Goal: Obtain resource: Download file/media

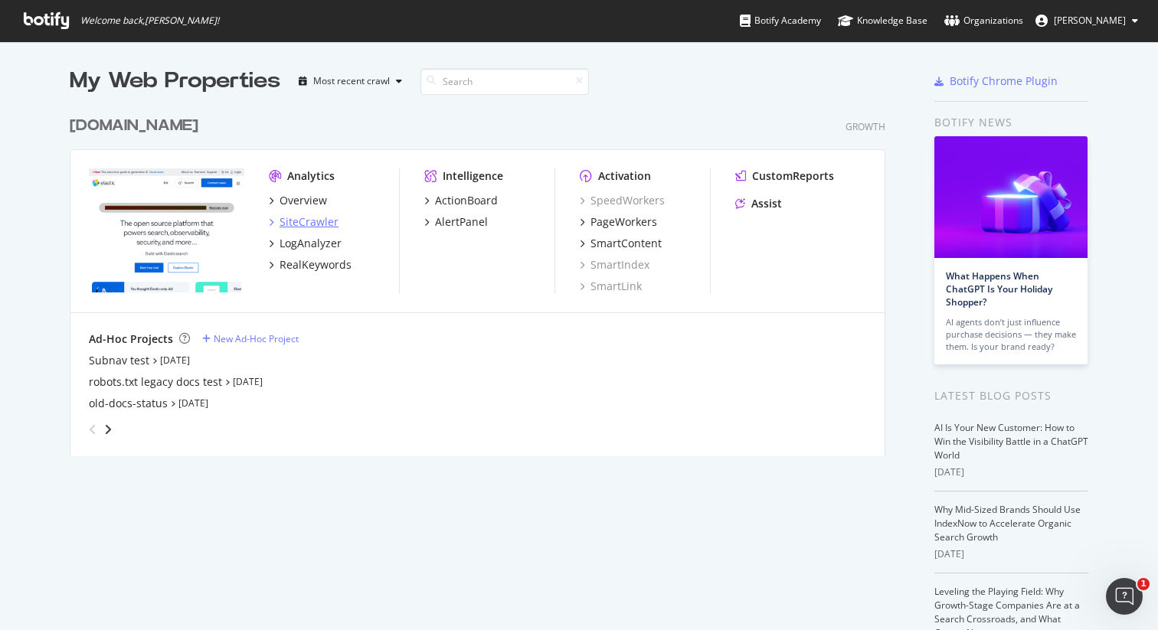
click at [311, 214] on div "SiteCrawler" at bounding box center [309, 221] width 59 height 15
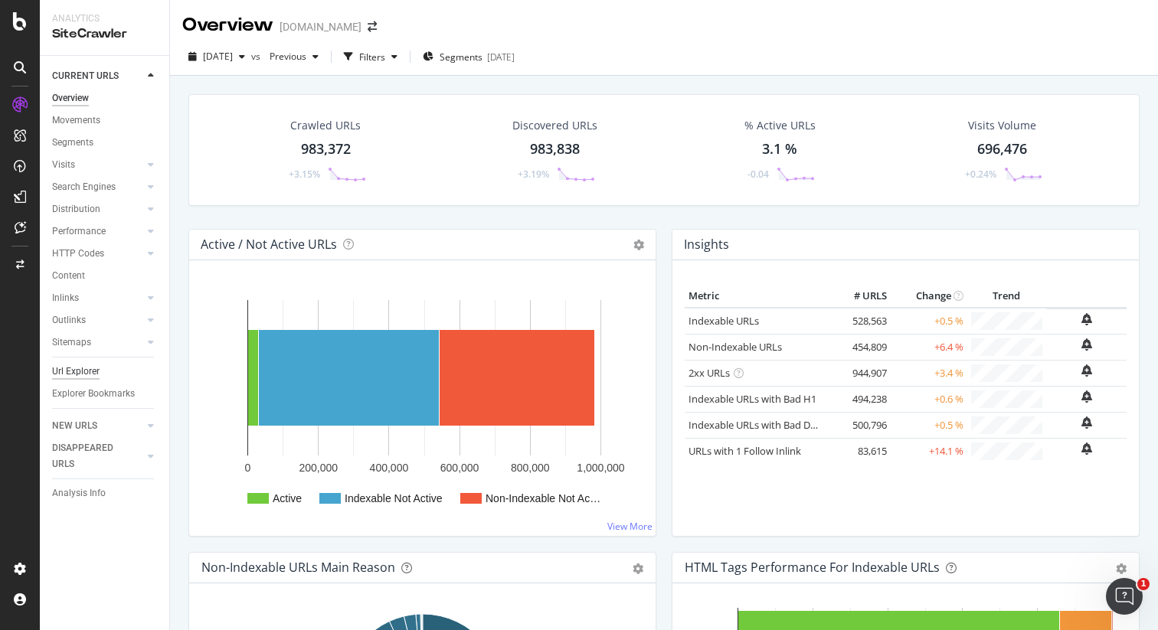
click at [83, 373] on div "Url Explorer" at bounding box center [75, 372] width 47 height 16
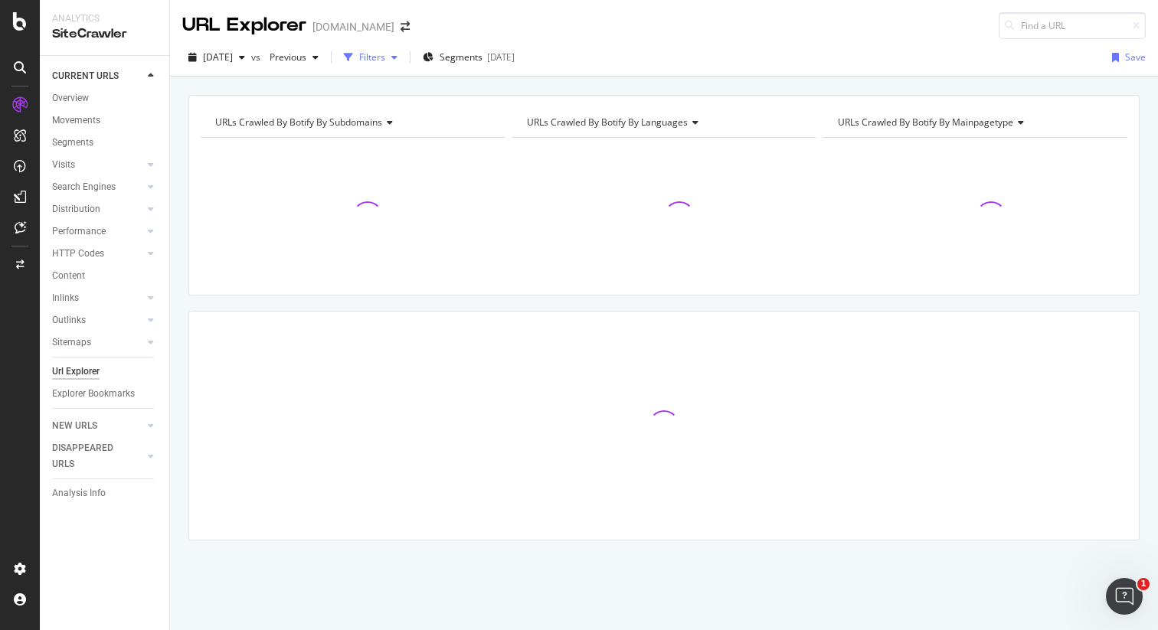
click at [385, 59] on div "Filters" at bounding box center [372, 57] width 26 height 13
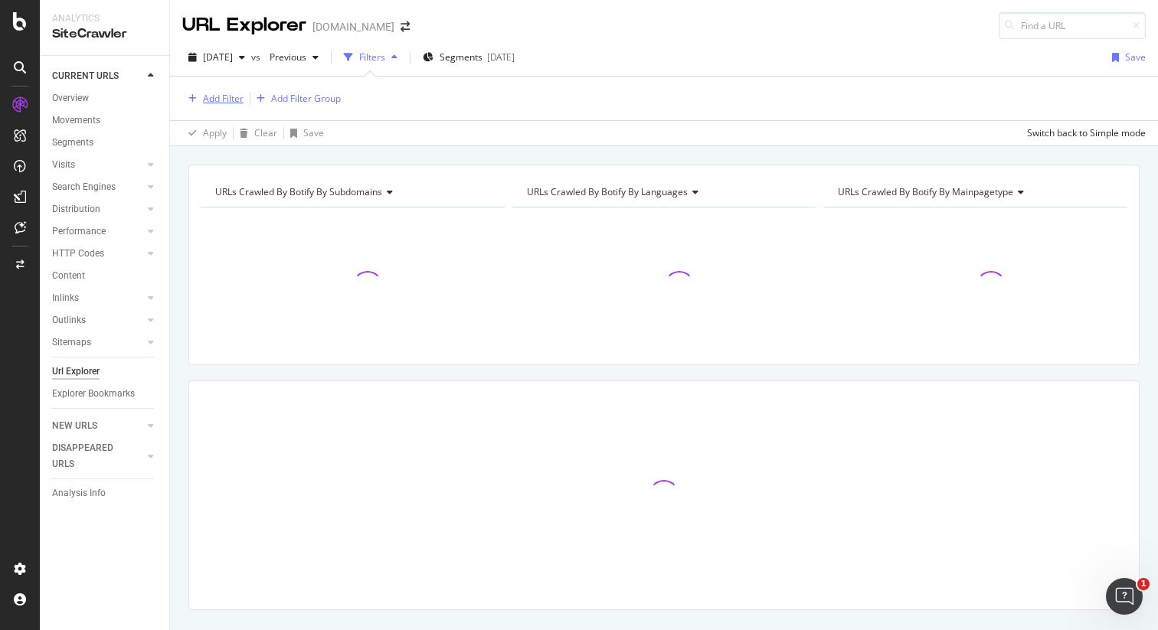
click at [214, 100] on div "Add Filter" at bounding box center [223, 98] width 41 height 13
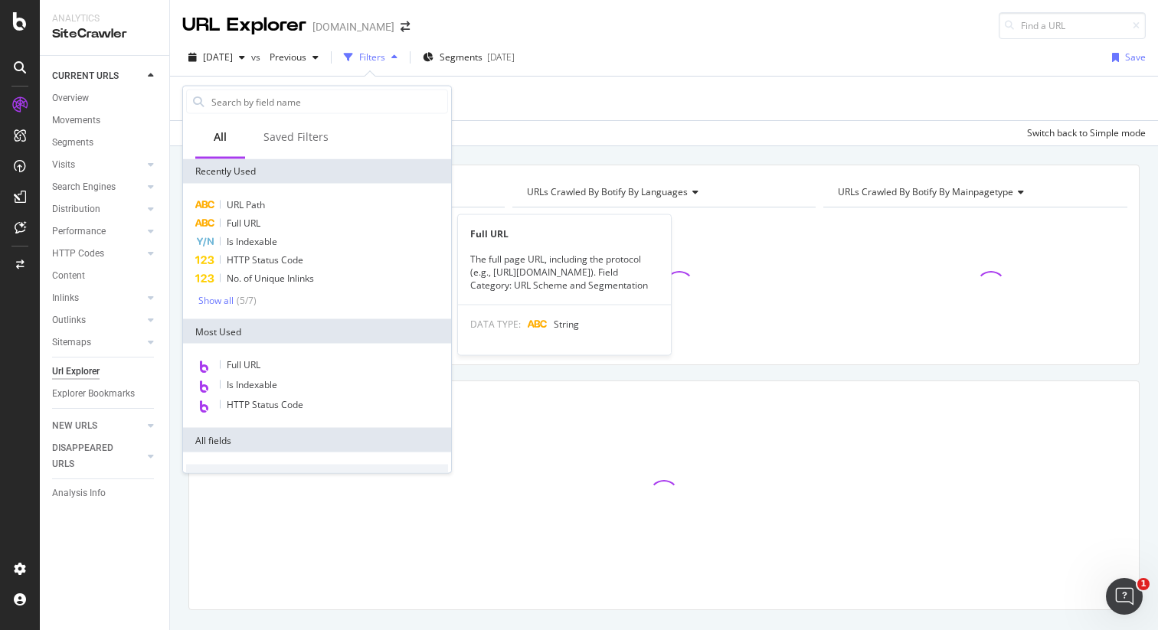
click at [277, 221] on div "Full URL" at bounding box center [317, 223] width 262 height 18
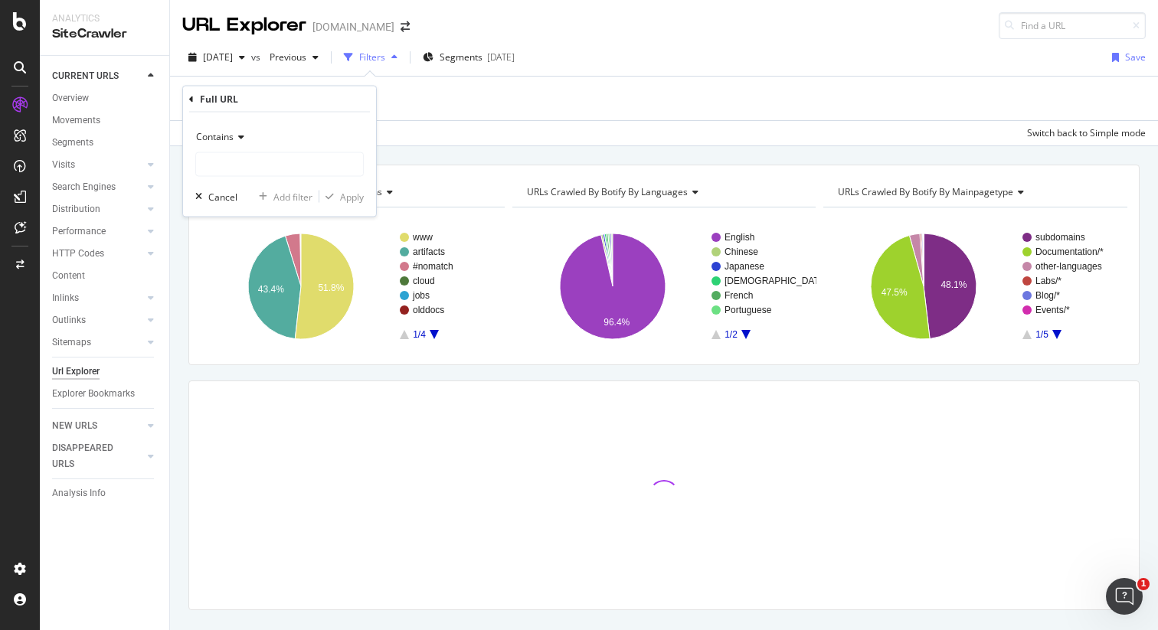
click at [237, 141] on icon at bounding box center [239, 137] width 11 height 9
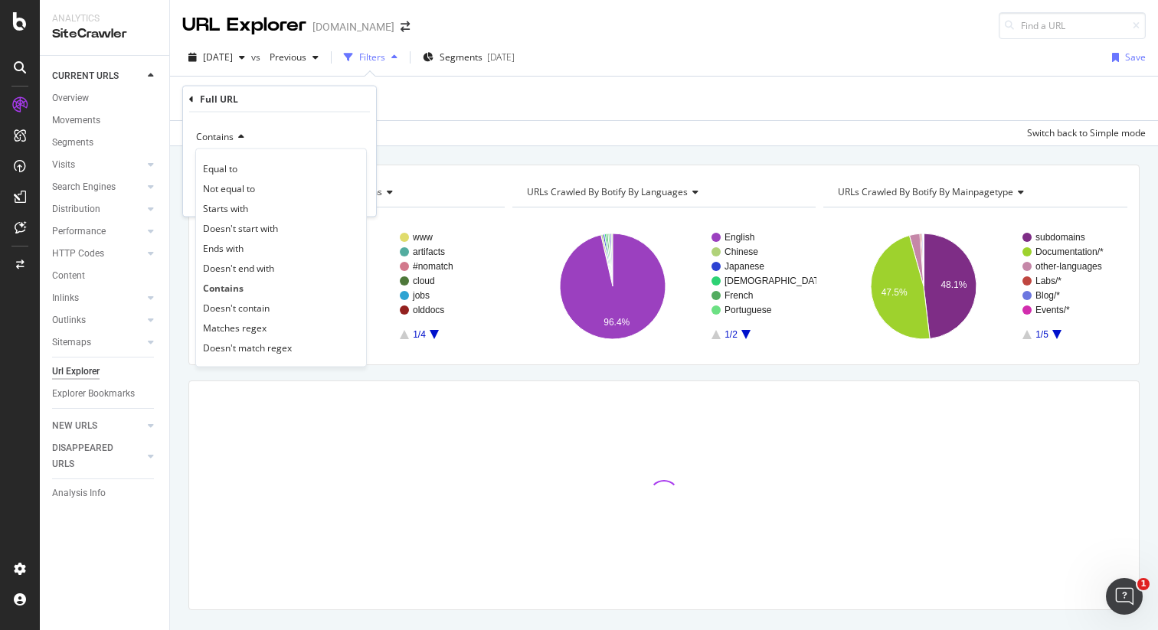
click at [281, 132] on div "Contains" at bounding box center [279, 137] width 169 height 25
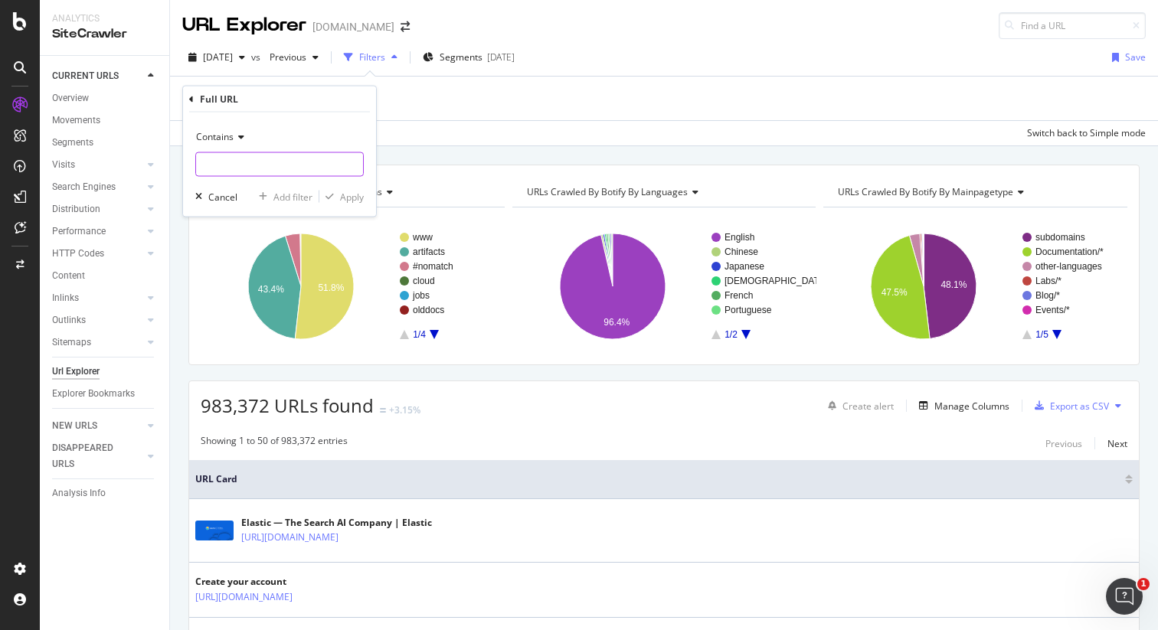
click at [240, 169] on input "text" at bounding box center [279, 164] width 167 height 25
type input "what-is"
click at [352, 196] on div "Apply" at bounding box center [352, 196] width 24 height 13
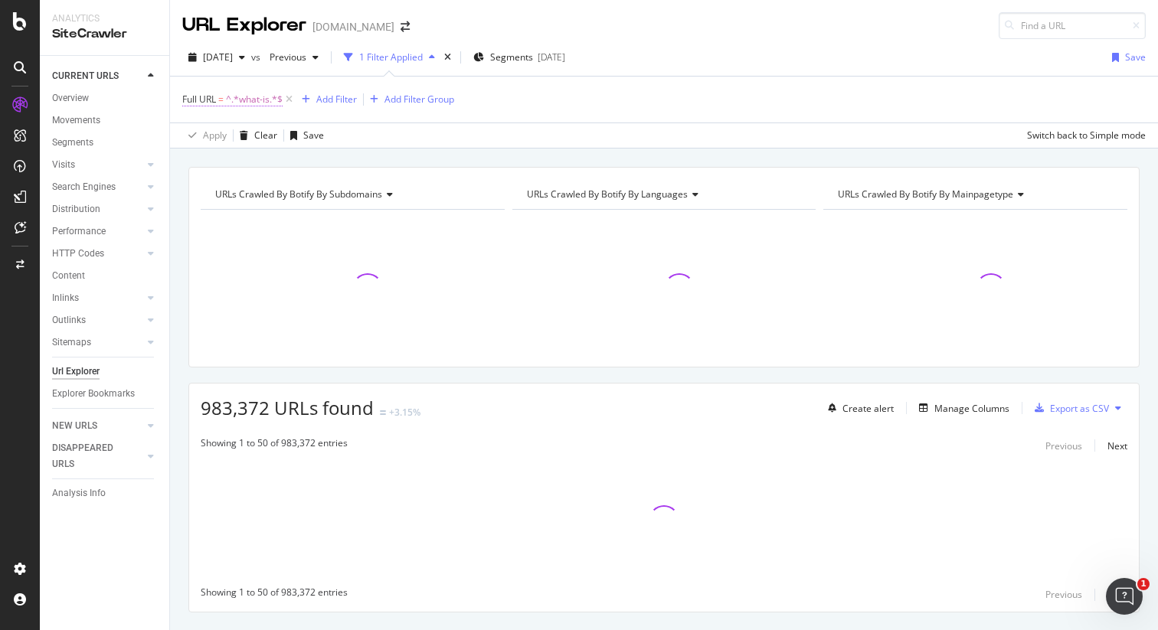
click at [260, 100] on span "^.*what-is.*$" at bounding box center [254, 99] width 57 height 21
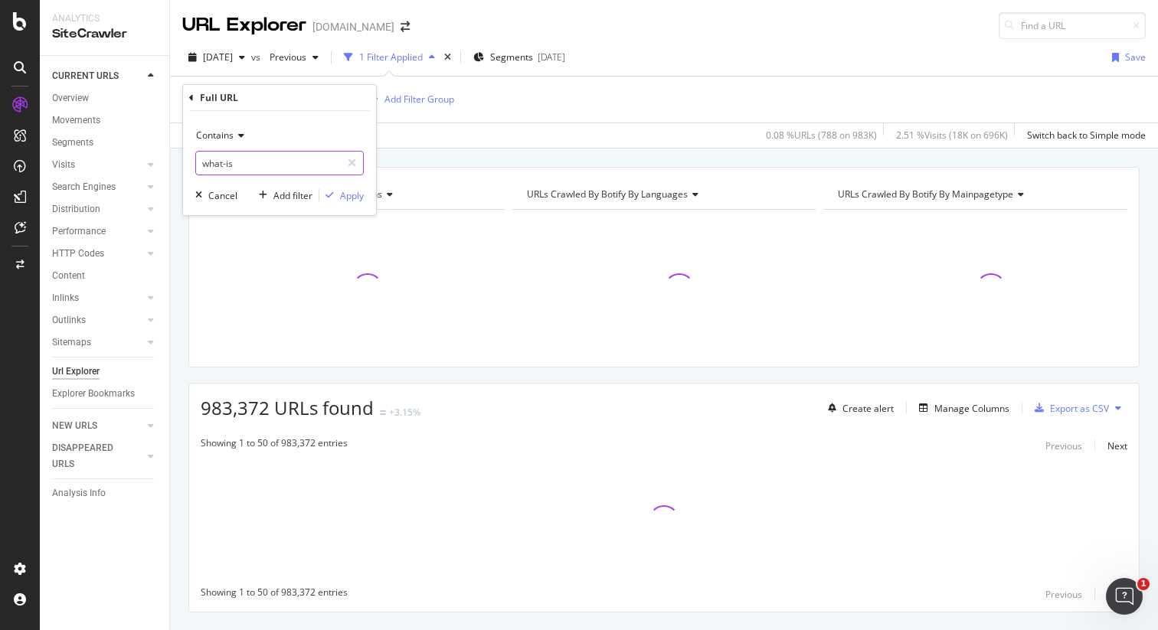
click at [205, 164] on input "what-is" at bounding box center [268, 163] width 145 height 25
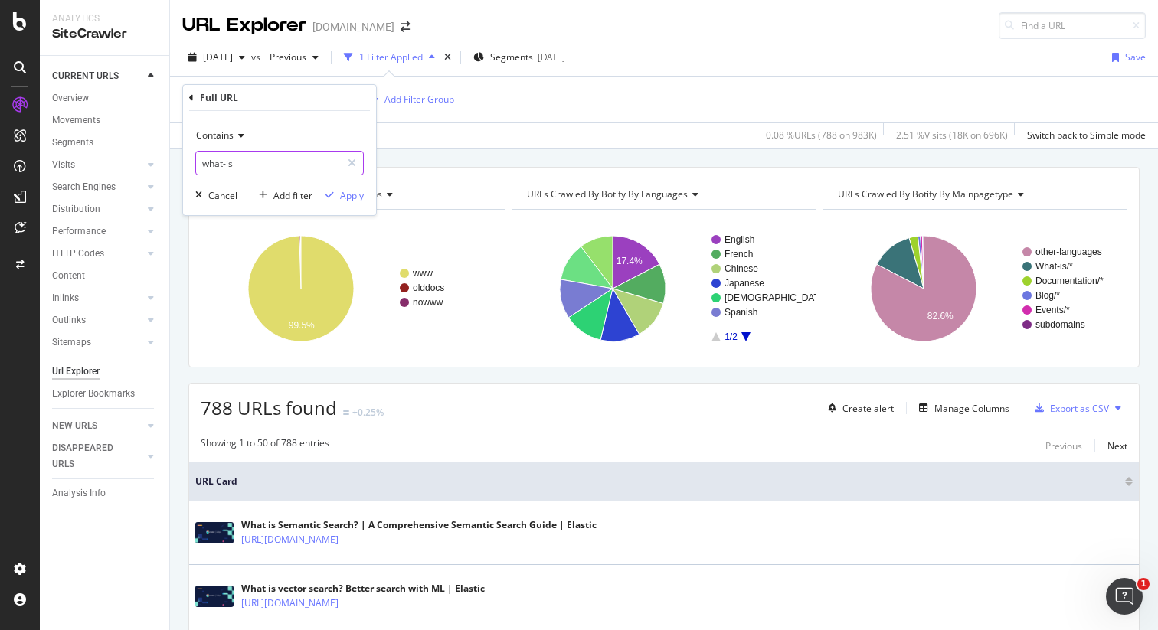
click at [247, 165] on input "what-is" at bounding box center [268, 163] width 145 height 25
click at [199, 162] on input "what-is/" at bounding box center [268, 163] width 145 height 25
type input "/what-is/"
click at [354, 192] on div "Apply" at bounding box center [352, 195] width 24 height 13
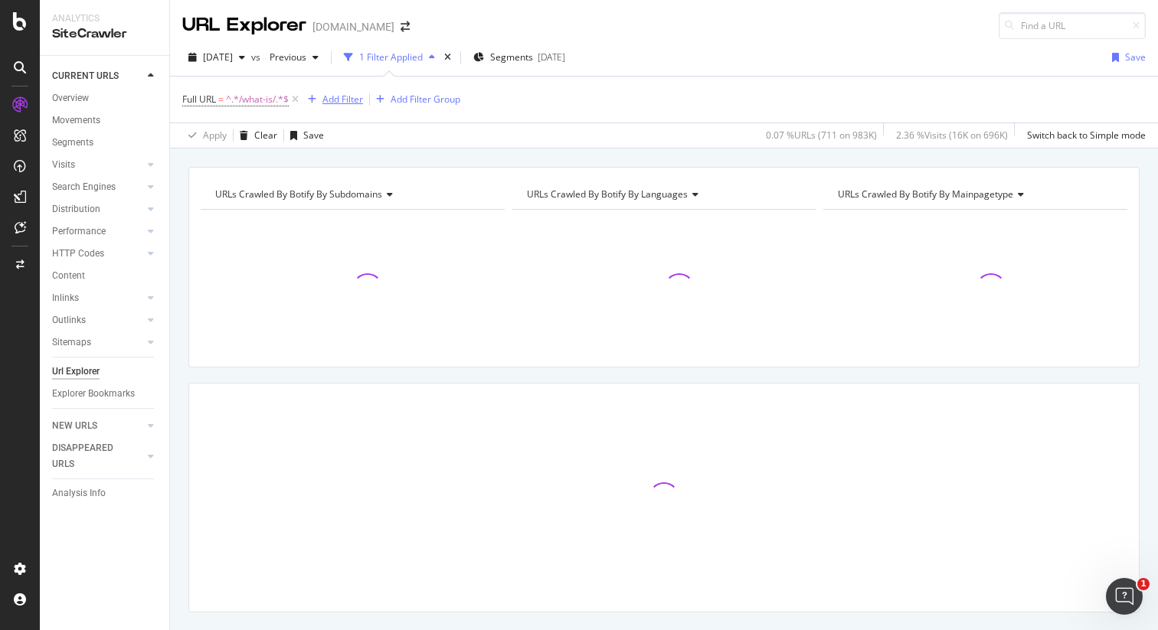
click at [332, 98] on div "Add Filter" at bounding box center [342, 99] width 41 height 13
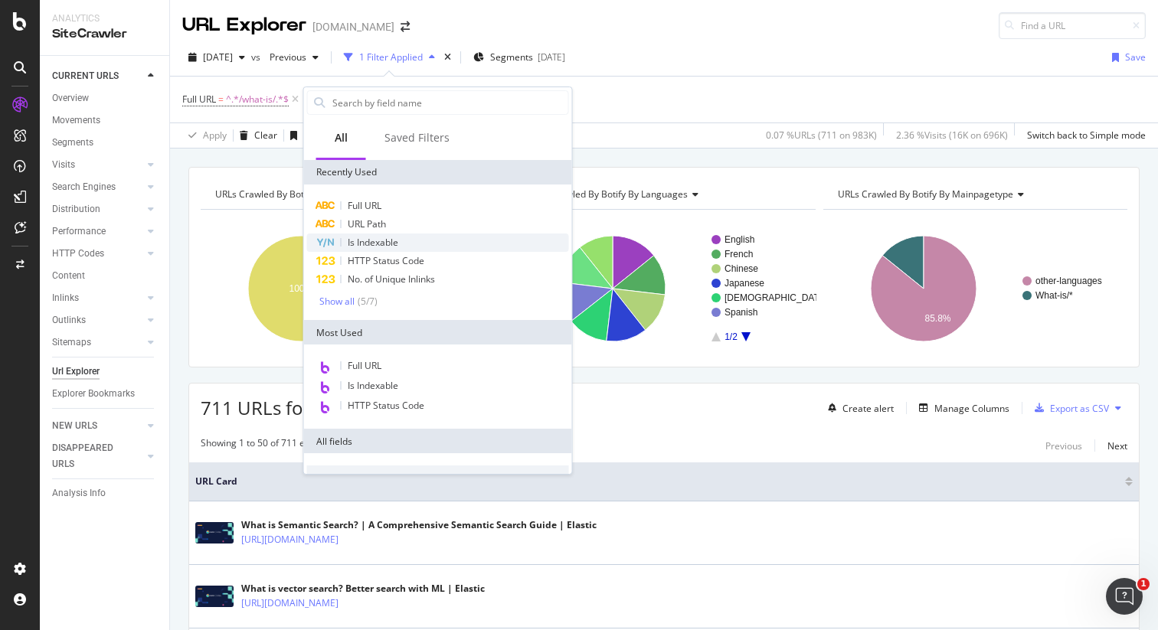
click at [401, 246] on div "Is Indexable" at bounding box center [438, 243] width 262 height 18
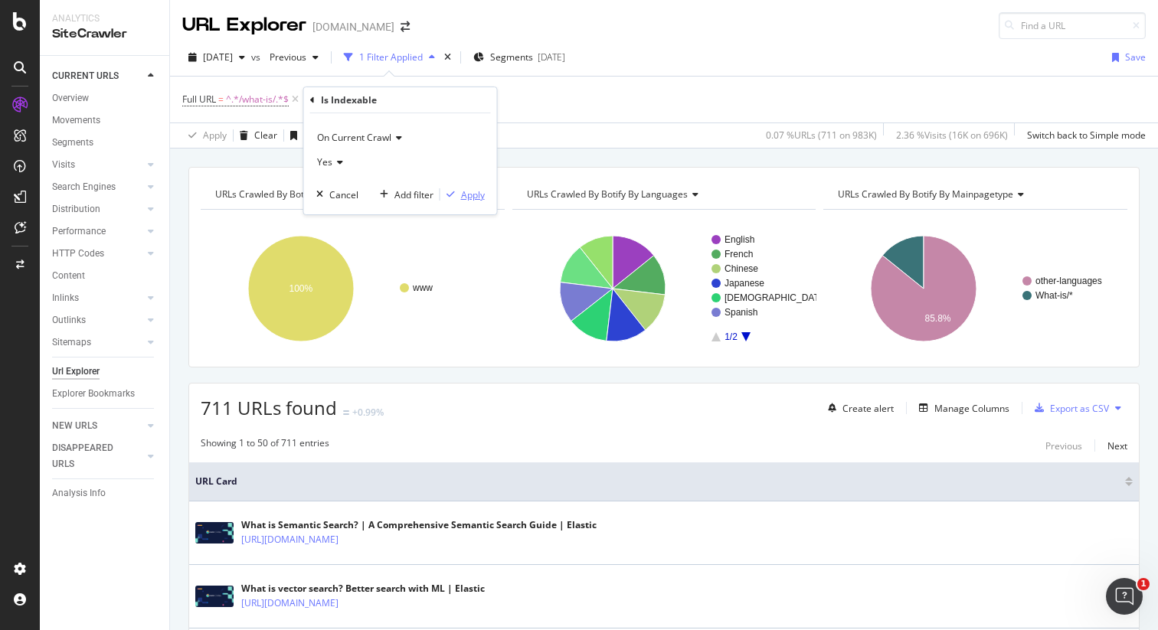
click at [470, 194] on div "Apply" at bounding box center [473, 194] width 24 height 13
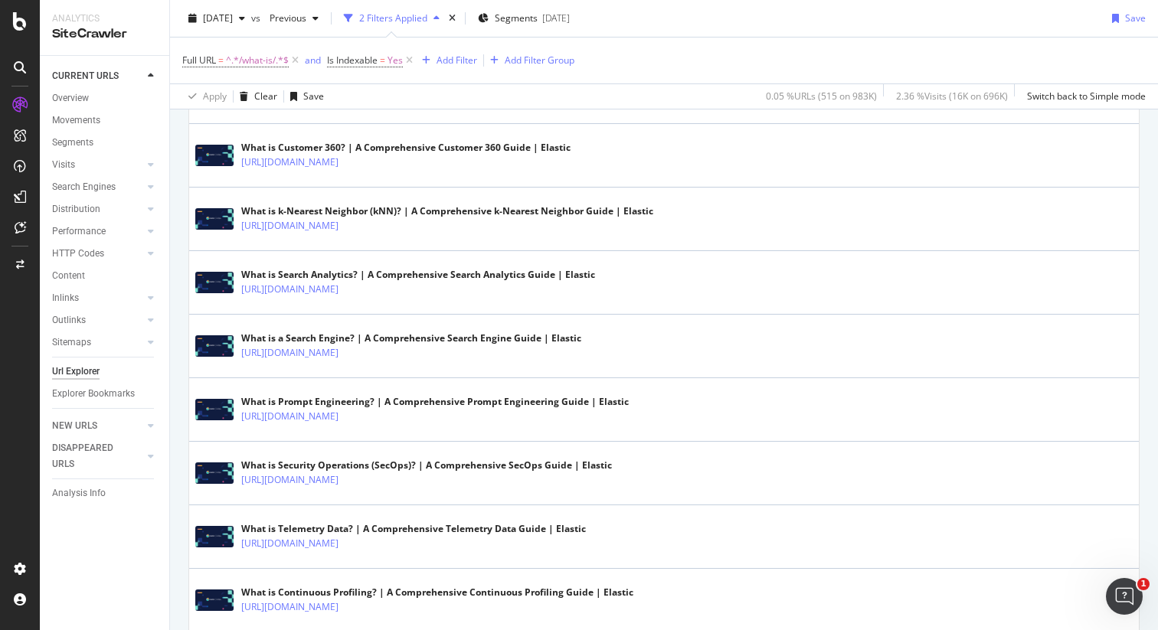
scroll to position [3139, 0]
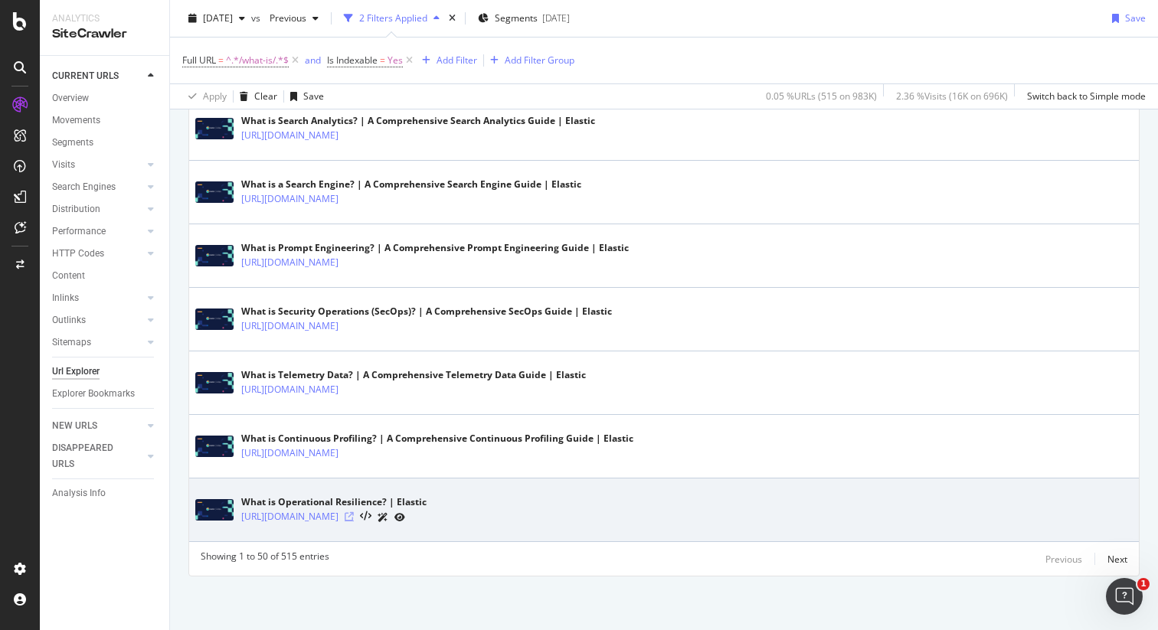
click at [354, 519] on icon at bounding box center [349, 516] width 9 height 9
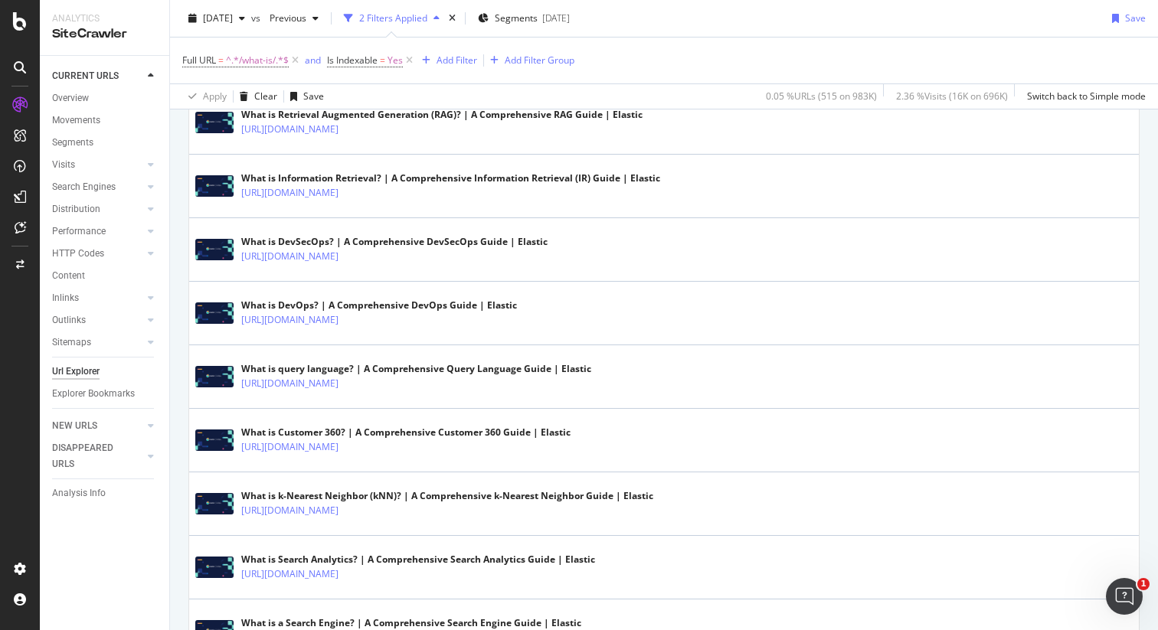
scroll to position [2715, 0]
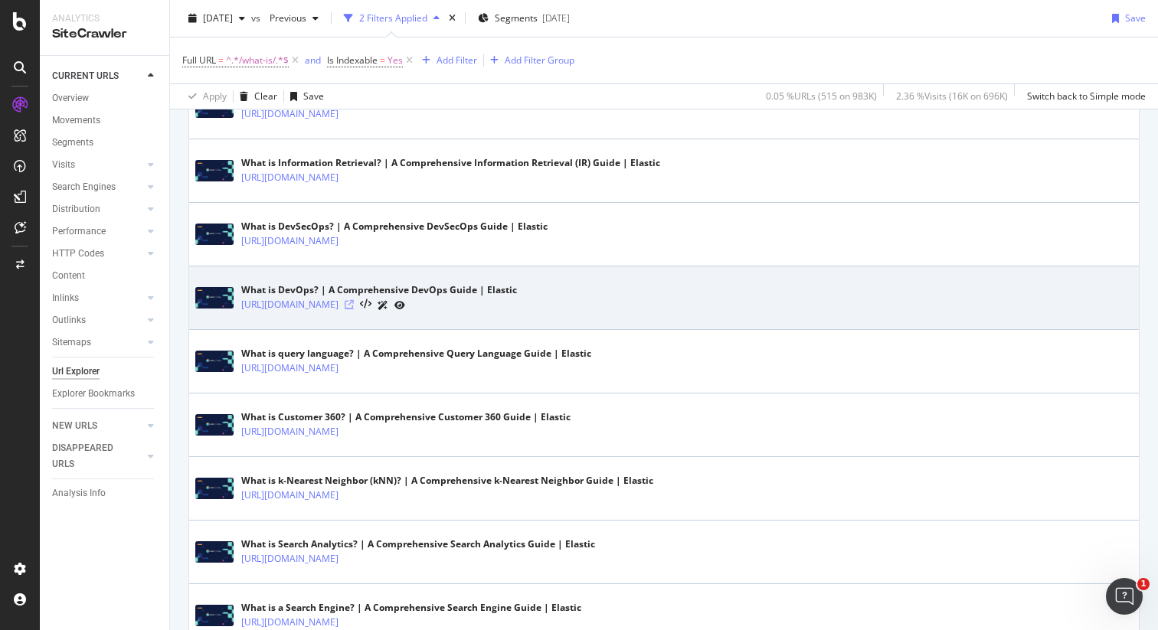
click at [354, 307] on icon at bounding box center [349, 304] width 9 height 9
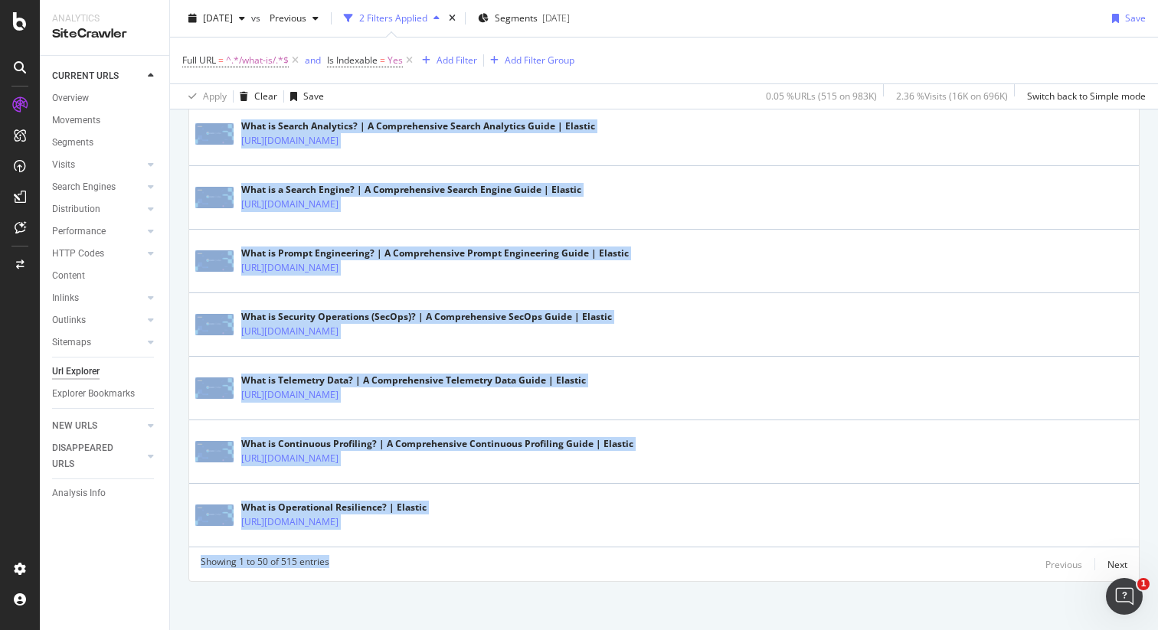
scroll to position [3139, 0]
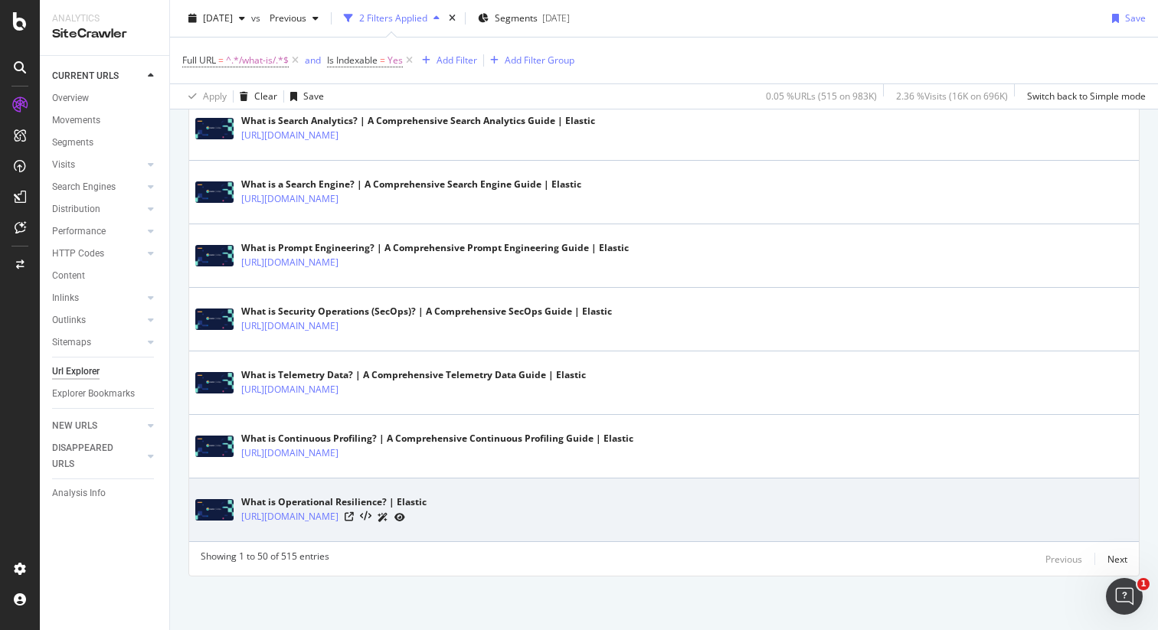
drag, startPoint x: 200, startPoint y: 215, endPoint x: 678, endPoint y: 514, distance: 563.7
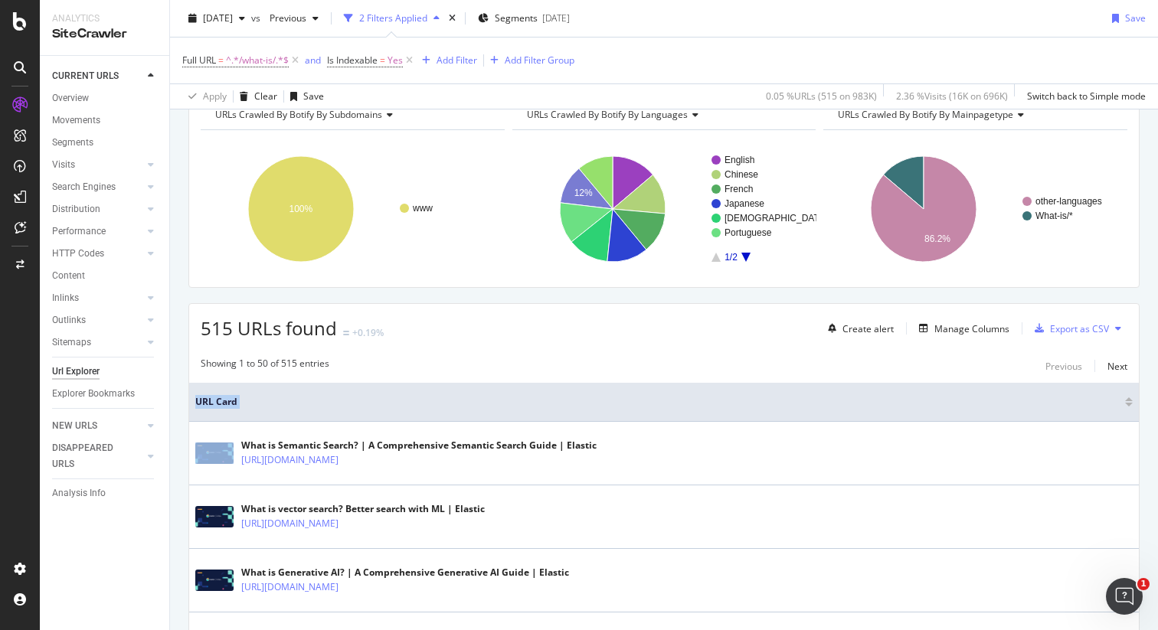
scroll to position [0, 0]
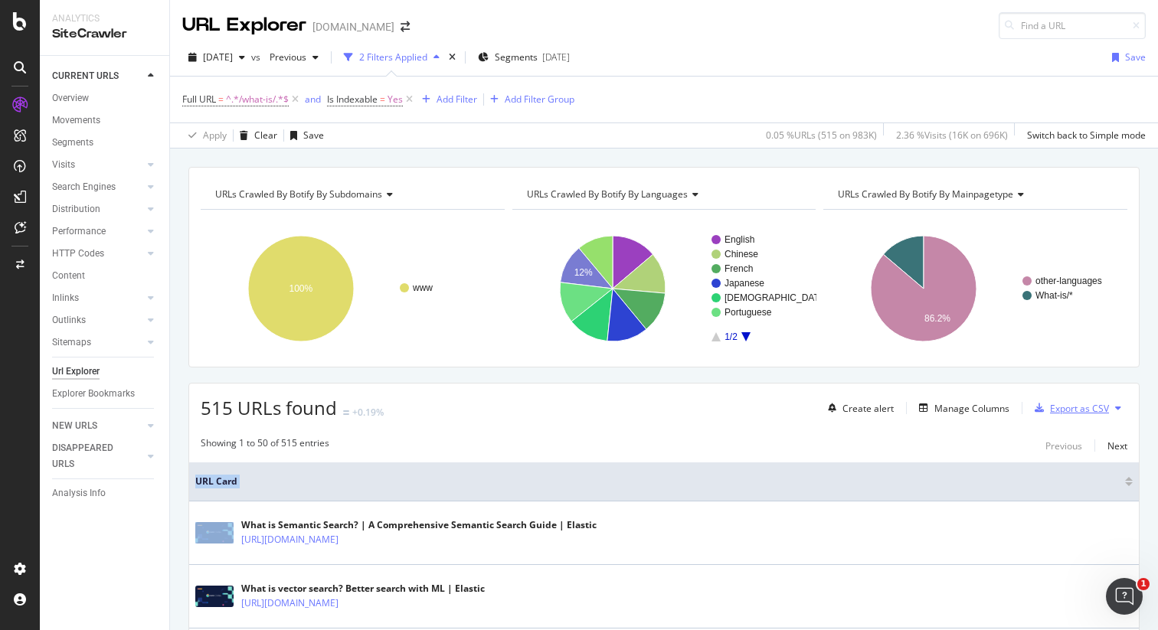
click at [1095, 409] on div "Export as CSV" at bounding box center [1079, 408] width 59 height 13
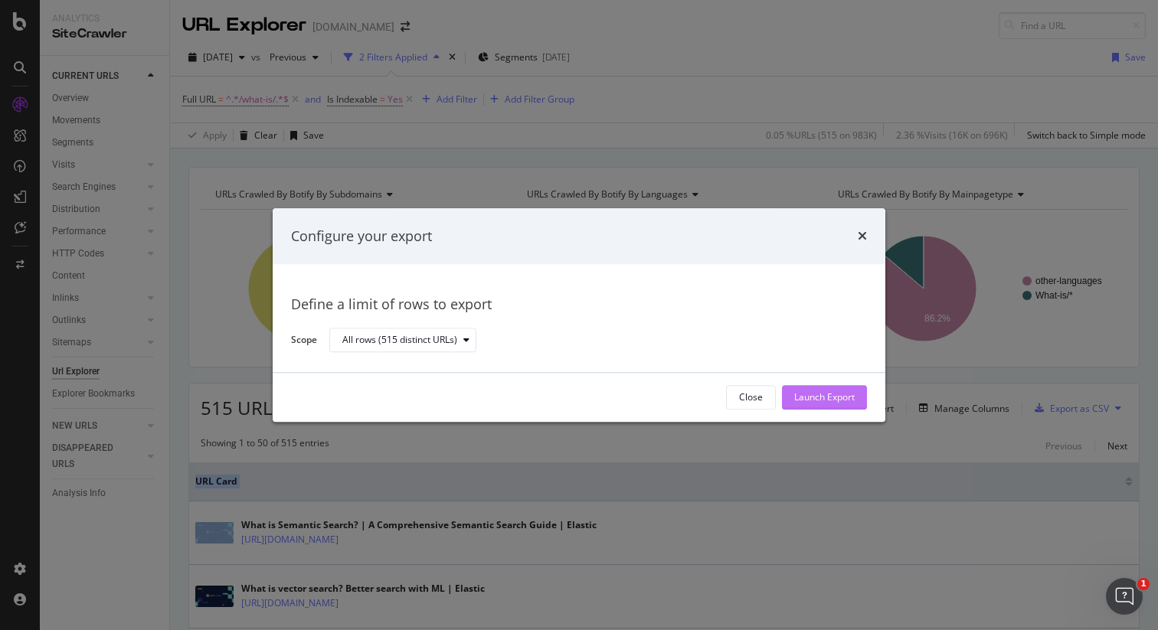
click at [809, 397] on div "Launch Export" at bounding box center [824, 397] width 61 height 13
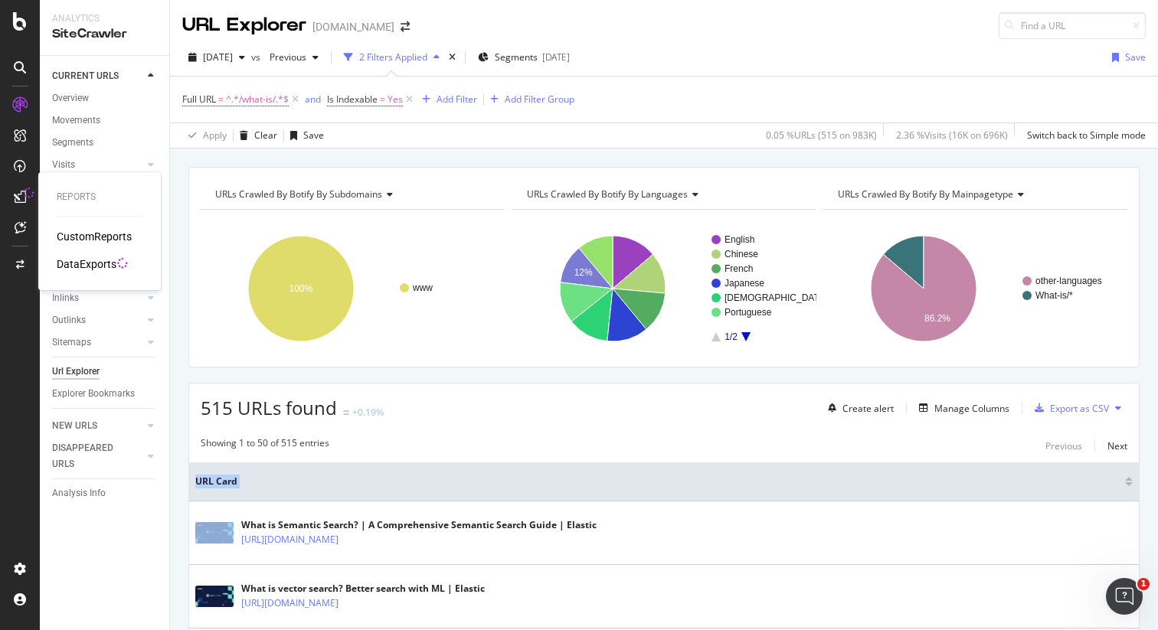
click at [90, 267] on div "DataExports" at bounding box center [87, 264] width 60 height 15
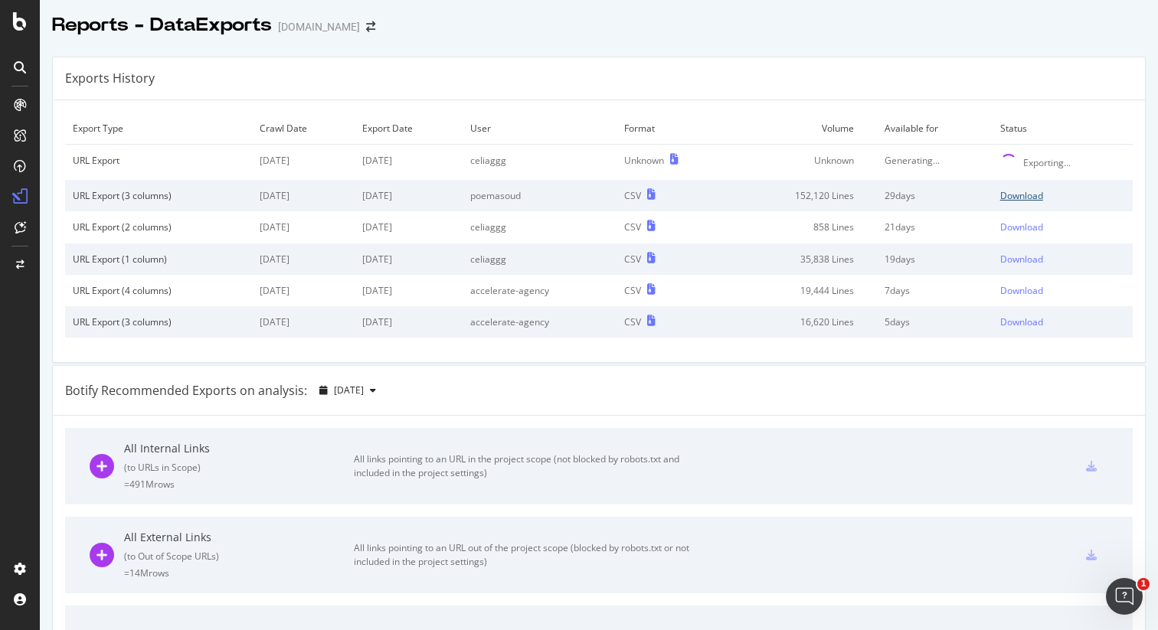
click at [1038, 199] on div "Download" at bounding box center [1021, 195] width 43 height 13
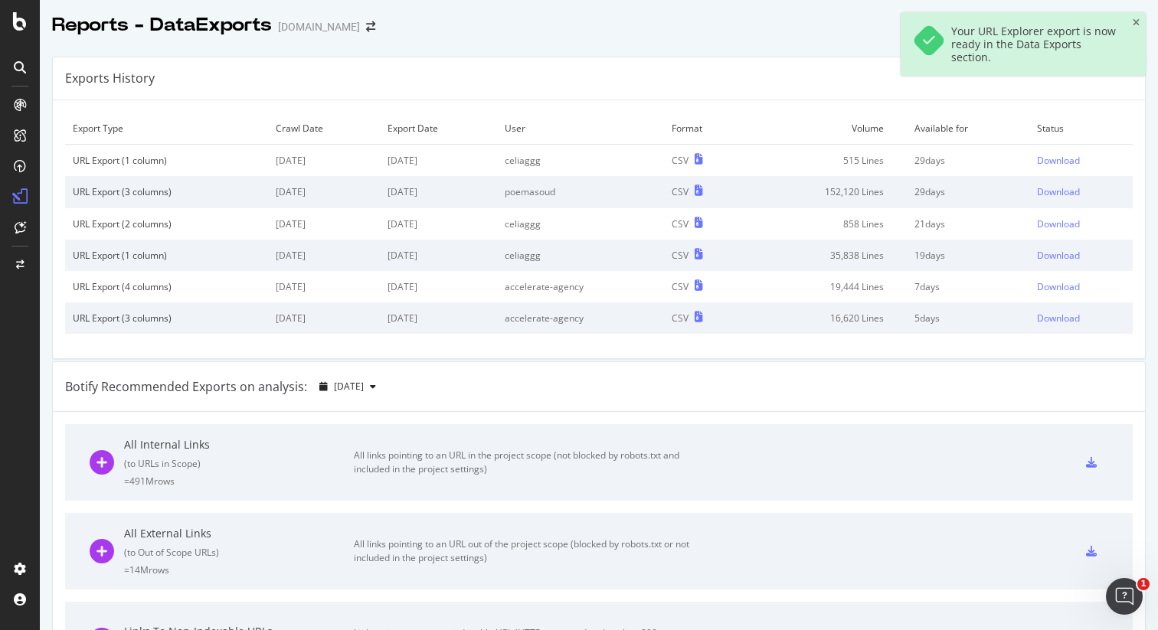
click at [768, 30] on div "Reports - DataExports [DOMAIN_NAME]" at bounding box center [599, 19] width 1118 height 38
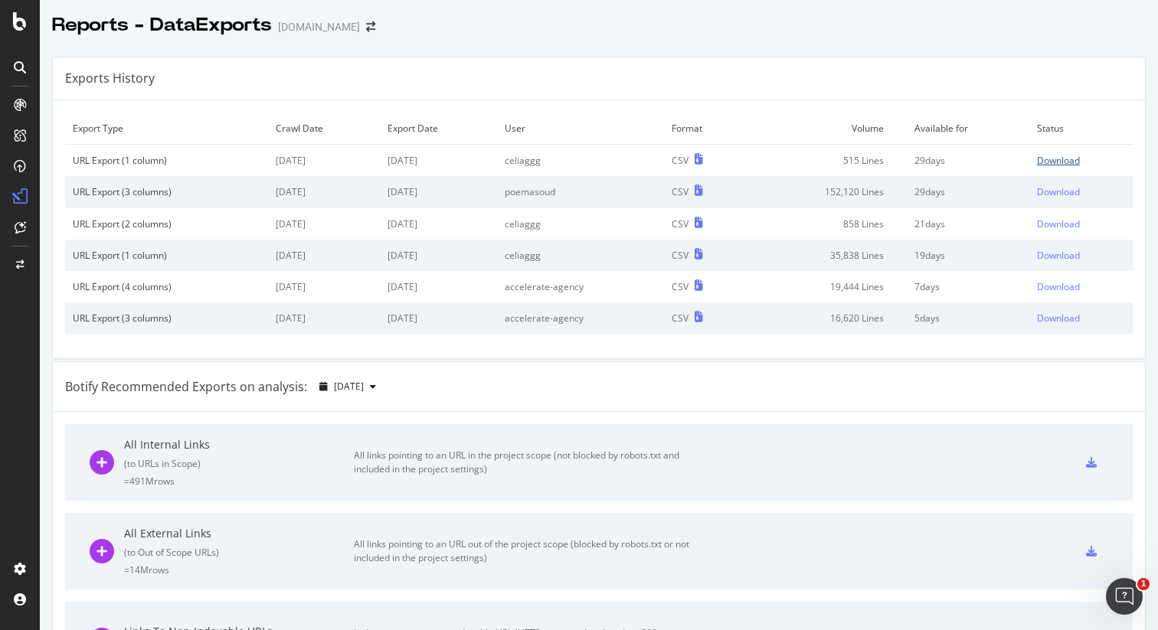
click at [1069, 161] on div "Download" at bounding box center [1058, 160] width 43 height 13
